Goal: Information Seeking & Learning: Compare options

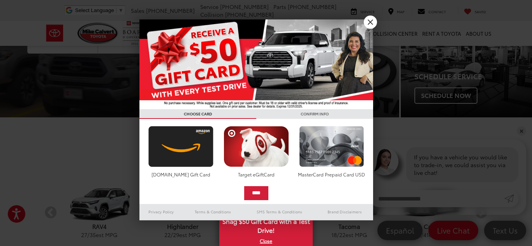
click at [45, 147] on div at bounding box center [266, 123] width 532 height 246
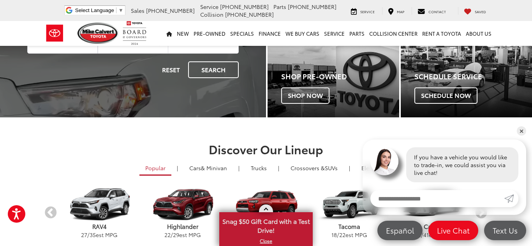
click at [263, 233] on span "Snag $50 Gift Card with a Test Drive!" at bounding box center [266, 225] width 92 height 24
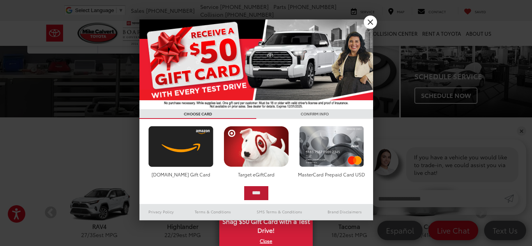
click at [267, 195] on input "****" at bounding box center [256, 194] width 24 height 14
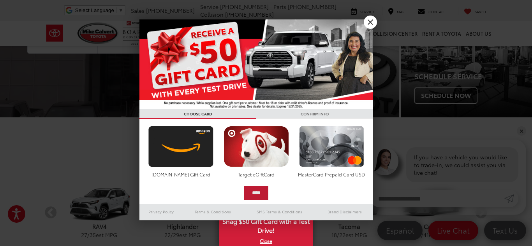
click at [253, 190] on input "****" at bounding box center [256, 194] width 24 height 14
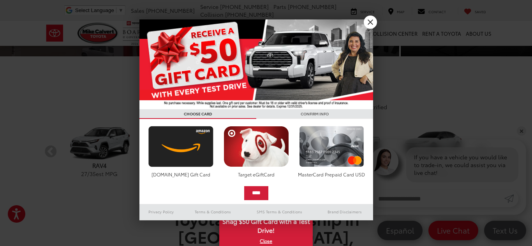
scroll to position [169, 0]
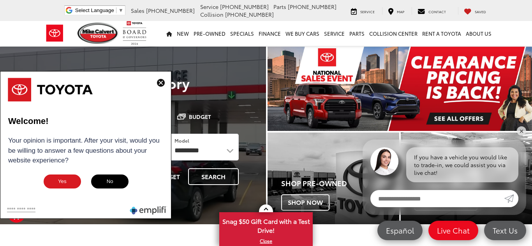
click at [160, 84] on img at bounding box center [161, 83] width 8 height 8
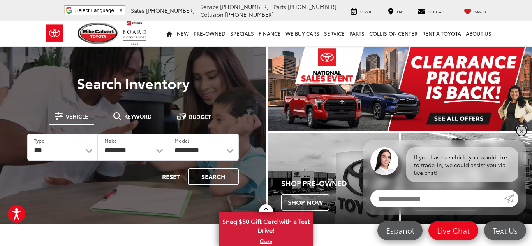
click at [523, 131] on link "✕" at bounding box center [521, 131] width 9 height 9
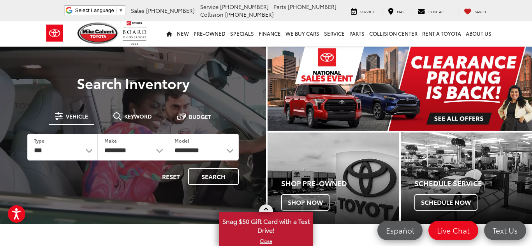
click at [267, 232] on span "Snag $50 Gift Card with a Test Drive!" at bounding box center [266, 225] width 92 height 24
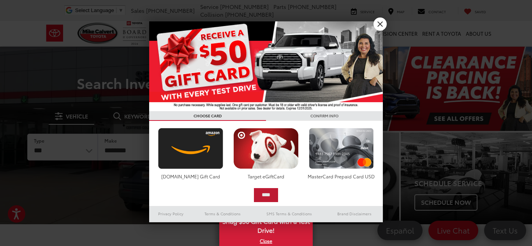
click at [265, 197] on input "****" at bounding box center [266, 195] width 24 height 14
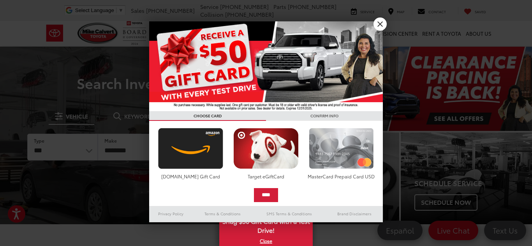
drag, startPoint x: 265, startPoint y: 195, endPoint x: 336, endPoint y: 158, distance: 80.0
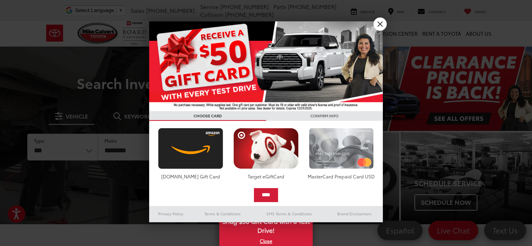
click at [336, 158] on div "First, select your reward Amazon.com Gift Card Target eGiftCard MasterCard Prep…" at bounding box center [266, 163] width 226 height 77
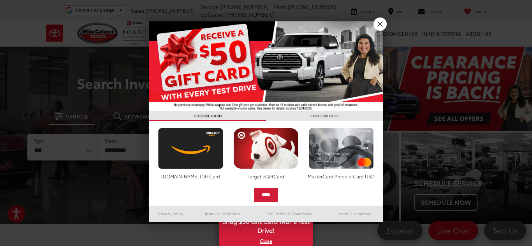
click at [285, 114] on h3 "CONFIRM INFO" at bounding box center [324, 116] width 117 height 10
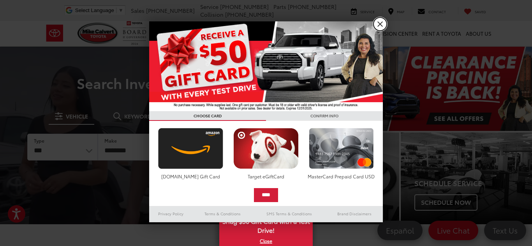
click at [378, 28] on link "X" at bounding box center [379, 24] width 13 height 13
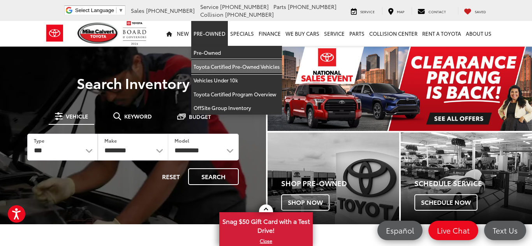
click at [214, 65] on link "Toyota Certified Pre-Owned Vehicles" at bounding box center [236, 67] width 91 height 14
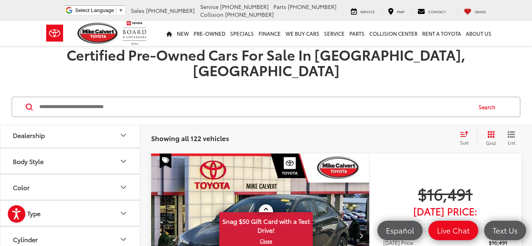
scroll to position [111, 0]
click at [123, 153] on icon "Body Style" at bounding box center [123, 157] width 9 height 9
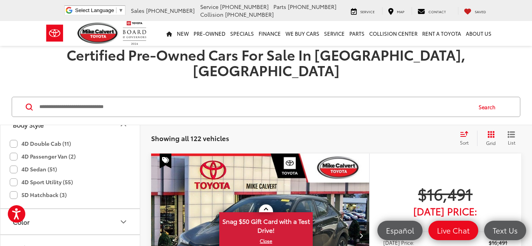
scroll to position [145, 0]
click at [11, 175] on label "4D Sport Utility (55)" at bounding box center [41, 181] width 63 height 13
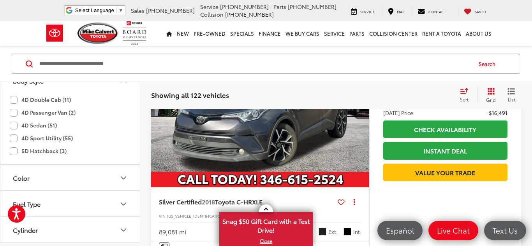
scroll to position [0, 0]
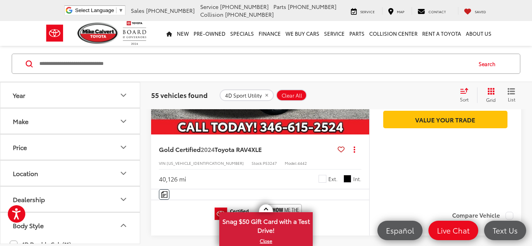
click at [126, 118] on icon "Make" at bounding box center [123, 121] width 9 height 9
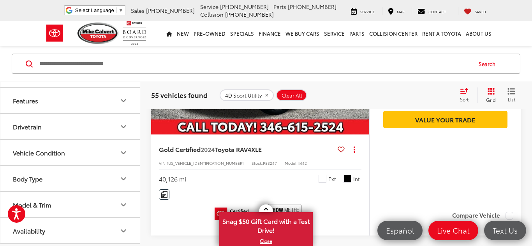
scroll to position [350, 0]
click at [120, 188] on button "Body Type" at bounding box center [70, 178] width 140 height 25
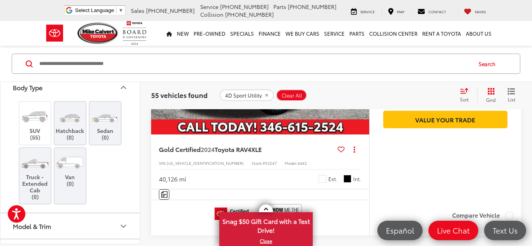
scroll to position [425, 0]
click at [27, 139] on label "SUV (55)" at bounding box center [35, 121] width 32 height 35
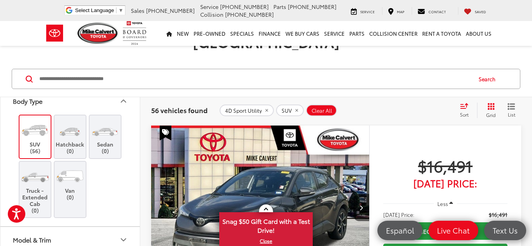
scroll to position [463, 0]
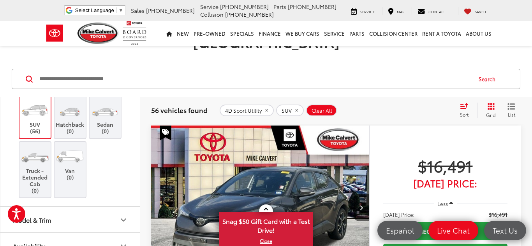
click at [126, 216] on icon "Model & Trim" at bounding box center [123, 220] width 9 height 9
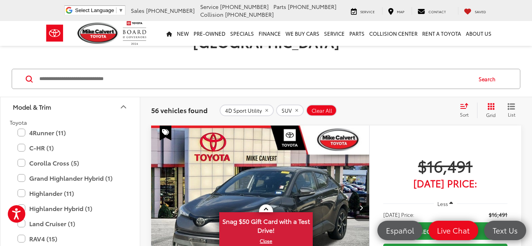
scroll to position [559, 0]
click at [20, 137] on label "4Runner (11)" at bounding box center [70, 132] width 105 height 14
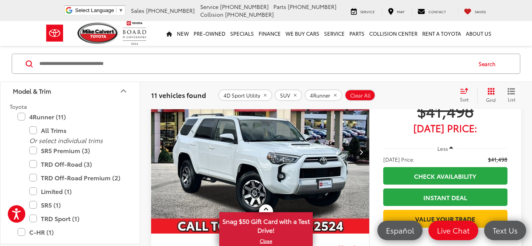
scroll to position [363, 0]
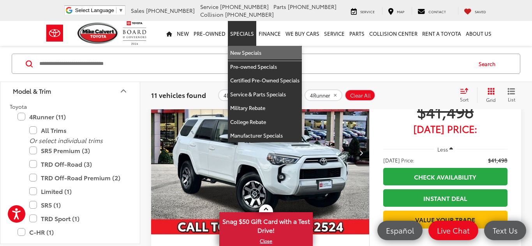
click at [250, 52] on link "New Specials" at bounding box center [265, 53] width 74 height 14
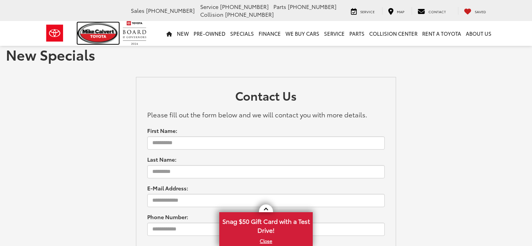
click at [95, 31] on img at bounding box center [97, 33] width 41 height 21
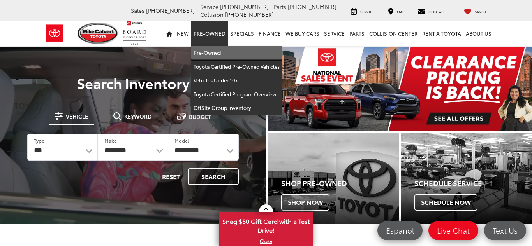
click at [208, 54] on link "Pre-Owned" at bounding box center [236, 53] width 91 height 14
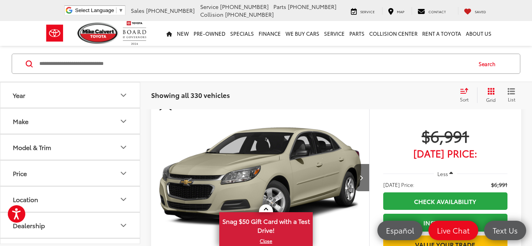
click at [126, 146] on icon "Model & Trim" at bounding box center [123, 147] width 9 height 9
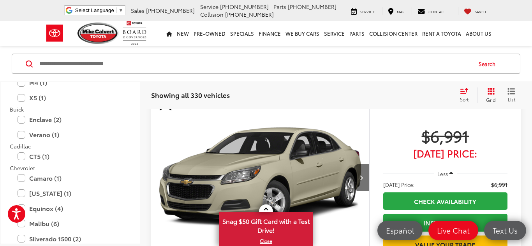
scroll to position [217, 0]
click at [21, 97] on label "X5 (1)" at bounding box center [70, 98] width 105 height 14
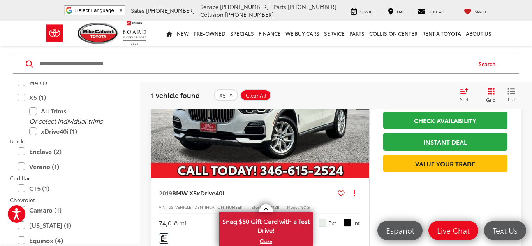
scroll to position [142, 0]
